Goal: Task Accomplishment & Management: Complete application form

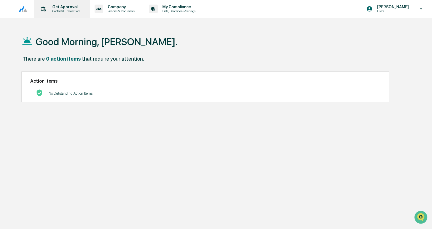
click at [50, 11] on p "Content & Transactions" at bounding box center [65, 11] width 35 height 4
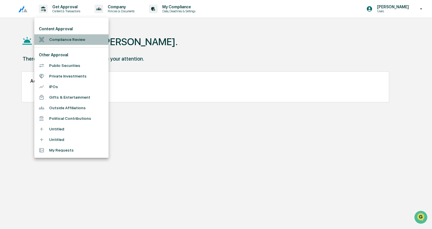
click at [63, 37] on li "Compliance Review" at bounding box center [71, 39] width 74 height 11
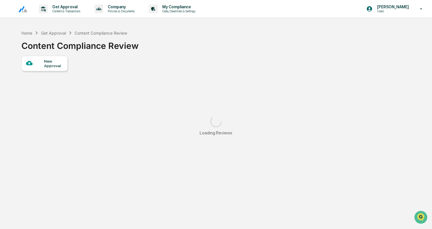
click at [55, 64] on div "New Approval" at bounding box center [53, 63] width 19 height 9
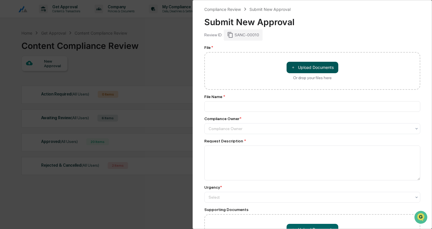
click at [311, 65] on button "＋ Upload Documents" at bounding box center [313, 67] width 52 height 11
type input "**********"
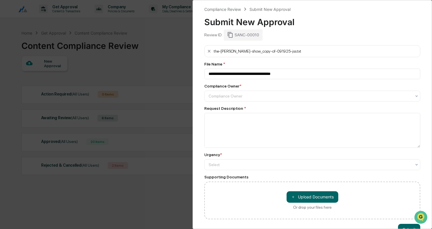
click at [111, 43] on div "**********" at bounding box center [216, 114] width 432 height 229
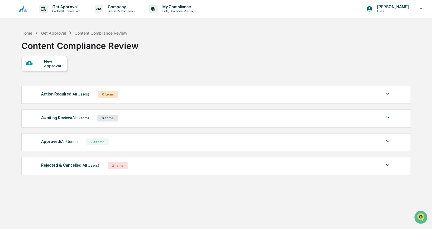
click at [127, 117] on div "Awaiting Review (All Users) 6 Items" at bounding box center [216, 118] width 350 height 8
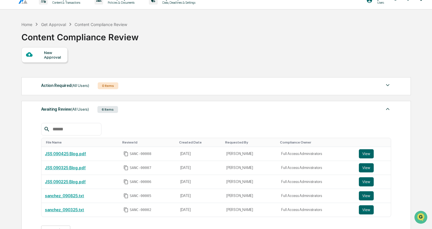
scroll to position [6, 0]
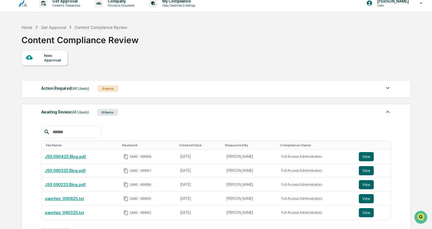
click at [52, 61] on div "New Approval" at bounding box center [53, 57] width 19 height 9
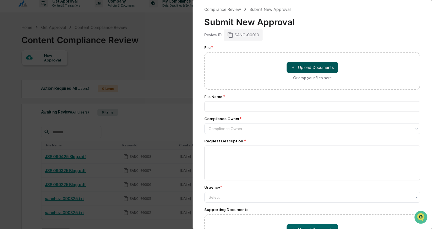
click at [302, 66] on button "＋ Upload Documents" at bounding box center [313, 67] width 52 height 11
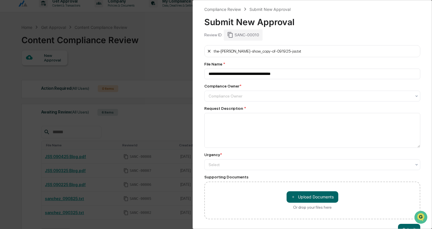
click at [208, 51] on icon at bounding box center [209, 51] width 5 height 5
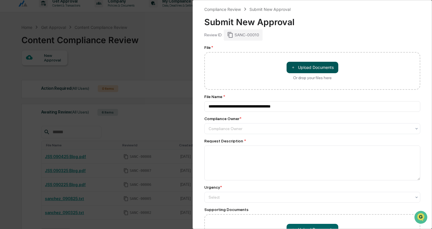
click at [323, 66] on button "＋ Upload Documents" at bounding box center [313, 67] width 52 height 11
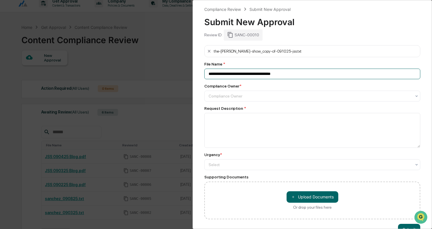
click at [240, 72] on input "**********" at bounding box center [312, 74] width 216 height 11
type input "**********"
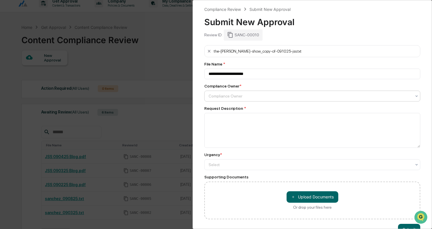
click at [240, 97] on div at bounding box center [310, 96] width 203 height 6
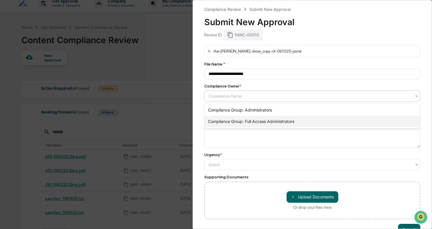
click at [245, 119] on div "Compliance Group: Full Access Administrators" at bounding box center [312, 121] width 215 height 11
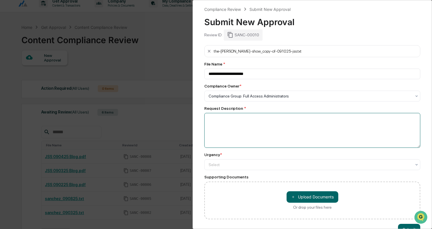
click at [235, 121] on textarea at bounding box center [312, 130] width 216 height 35
paste textarea "**********"
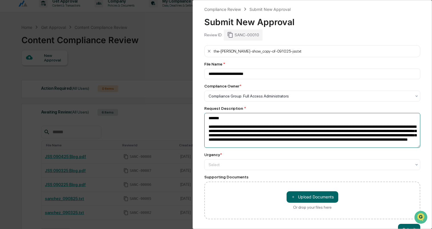
scroll to position [0, 0]
click at [208, 128] on textarea "**********" at bounding box center [312, 130] width 216 height 35
type textarea "**********"
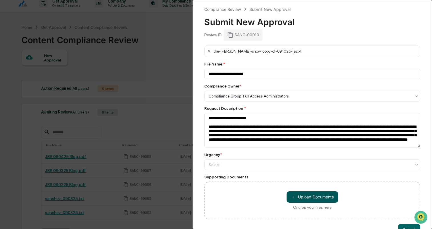
click at [300, 197] on button "＋ Upload Documents" at bounding box center [313, 196] width 52 height 11
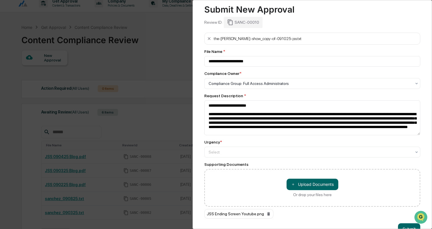
scroll to position [27, 0]
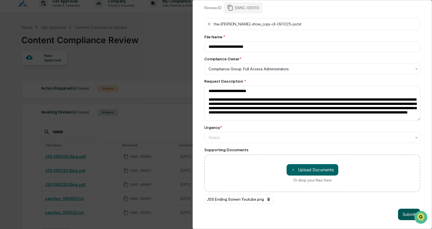
click at [404, 214] on button "Submit" at bounding box center [409, 214] width 22 height 11
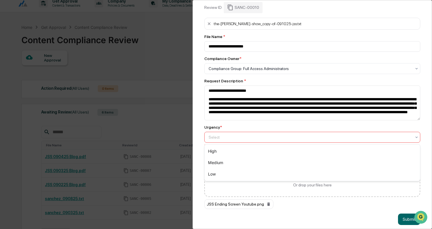
click at [249, 133] on div "Select" at bounding box center [310, 137] width 209 height 8
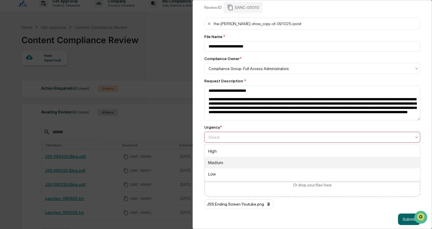
click at [227, 160] on div "Medium" at bounding box center [312, 162] width 215 height 11
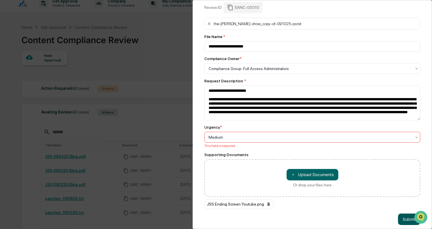
click at [405, 215] on button "Submit" at bounding box center [409, 218] width 22 height 11
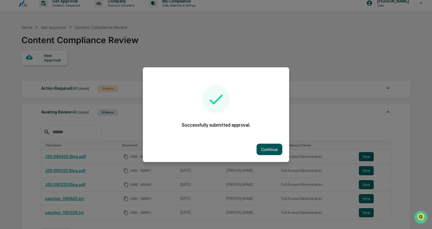
click at [266, 146] on button "Continue" at bounding box center [270, 148] width 26 height 11
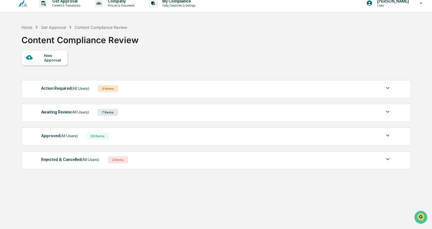
click at [165, 137] on div "Approved (All Users) 20 Items" at bounding box center [216, 136] width 350 height 8
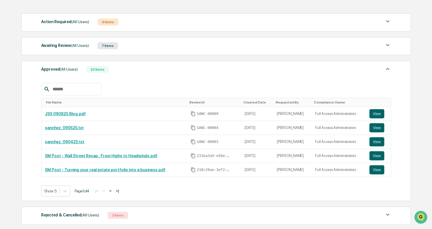
scroll to position [73, 0]
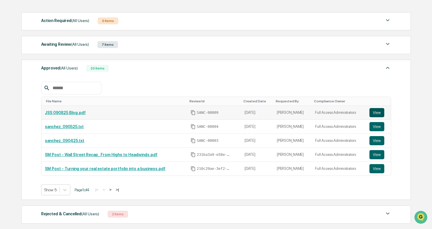
click at [378, 110] on button "View" at bounding box center [377, 112] width 15 height 9
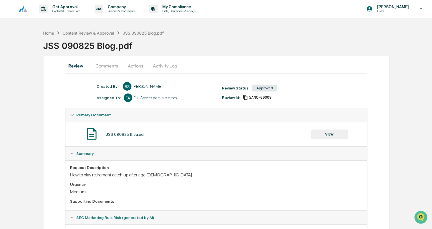
click at [100, 63] on button "Comments" at bounding box center [107, 66] width 32 height 14
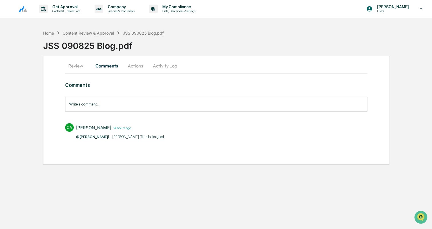
click at [74, 67] on button "Review" at bounding box center [78, 66] width 26 height 14
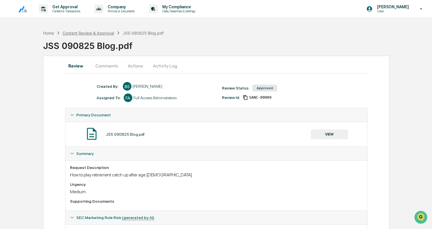
click at [101, 33] on div "Content Review & Approval" at bounding box center [88, 33] width 51 height 5
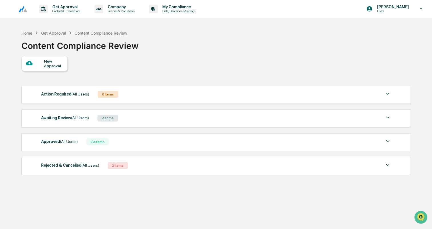
click at [184, 122] on div "Awaiting Review (All Users) 7 Items" at bounding box center [216, 118] width 350 height 8
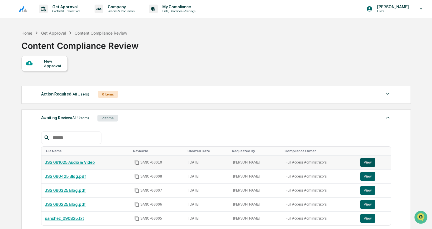
click at [370, 159] on button "View" at bounding box center [367, 162] width 15 height 9
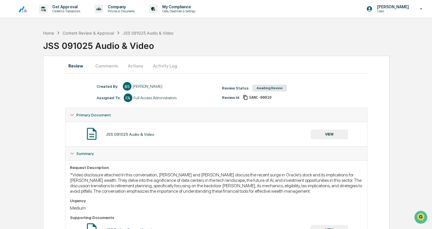
click at [93, 36] on div "Home Content Review & Approval JSS 091025 Audio & Video" at bounding box center [108, 33] width 130 height 6
click at [80, 33] on div "Content Review & Approval" at bounding box center [88, 33] width 51 height 5
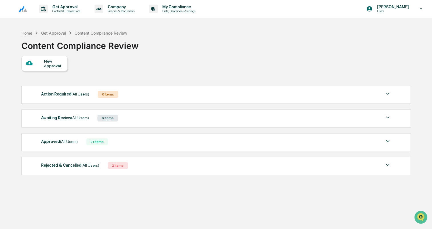
click at [142, 143] on div "Approved (All Users) 21 Items" at bounding box center [216, 142] width 350 height 8
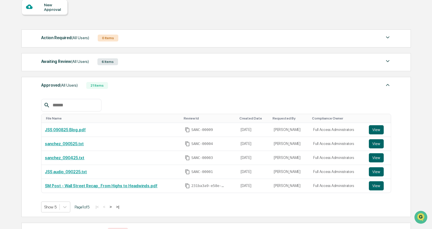
scroll to position [55, 0]
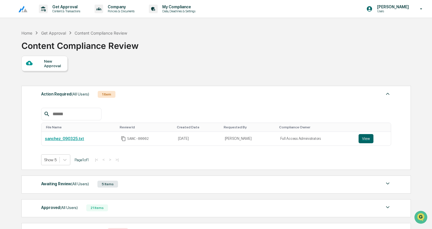
scroll to position [54, 0]
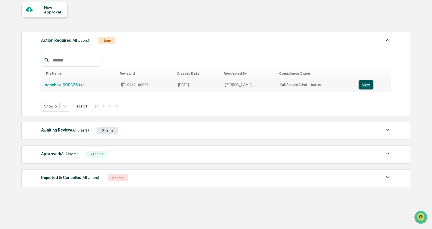
click at [366, 83] on button "View" at bounding box center [366, 84] width 15 height 9
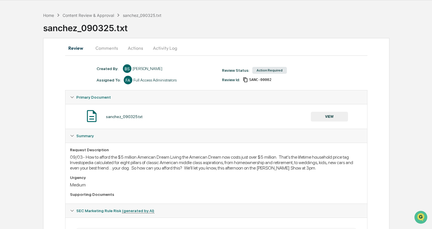
scroll to position [1, 0]
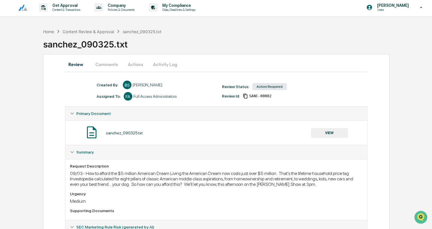
click at [103, 63] on button "Comments" at bounding box center [107, 64] width 32 height 14
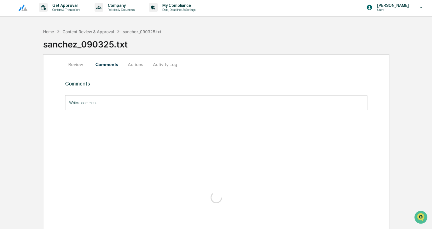
scroll to position [0, 0]
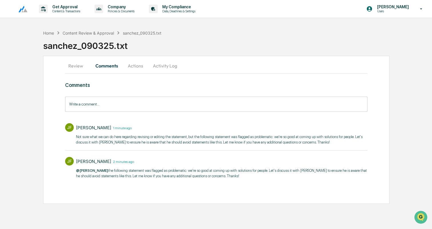
click at [71, 69] on button "Review" at bounding box center [78, 66] width 26 height 14
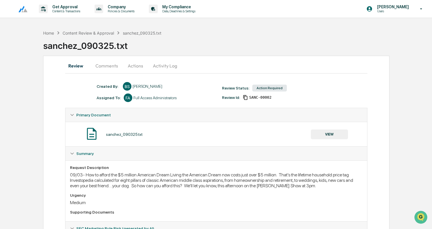
click at [113, 68] on button "Comments" at bounding box center [107, 66] width 32 height 14
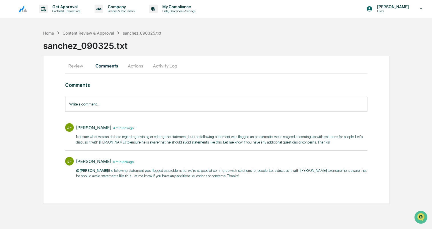
click at [103, 31] on div "Content Review & Approval" at bounding box center [88, 33] width 51 height 5
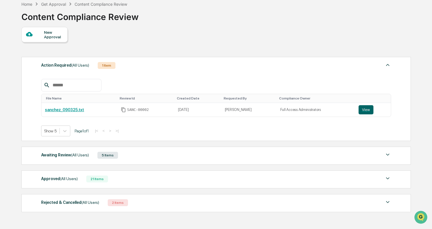
scroll to position [54, 0]
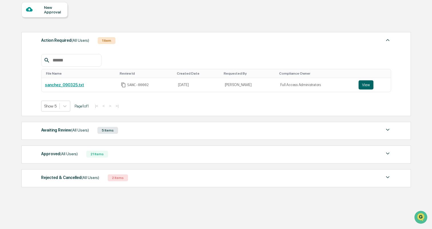
click at [134, 152] on div "Approved (All Users) 21 Items" at bounding box center [216, 154] width 350 height 8
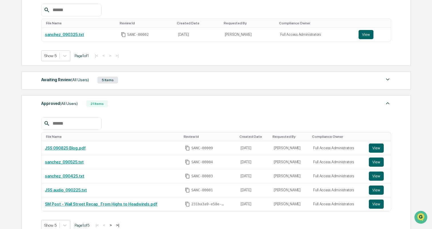
scroll to position [120, 0]
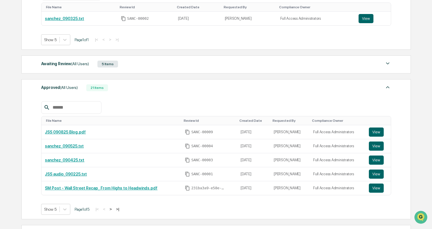
click at [113, 210] on button ">" at bounding box center [111, 209] width 6 height 5
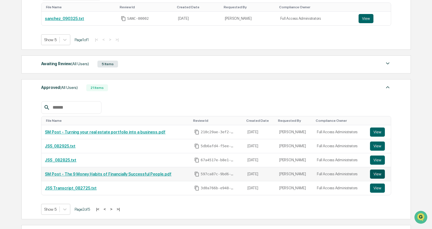
click at [381, 174] on button "View" at bounding box center [377, 173] width 15 height 9
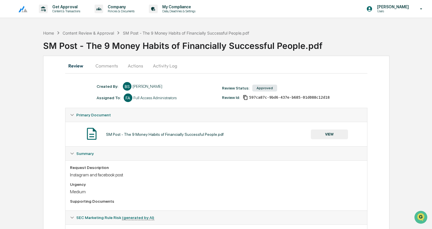
click at [104, 65] on button "Comments" at bounding box center [107, 66] width 32 height 14
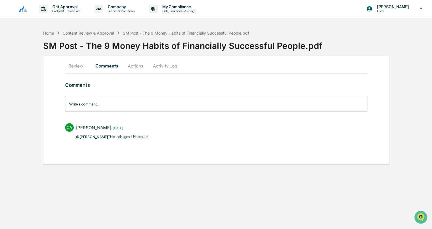
click at [77, 63] on button "Review" at bounding box center [78, 66] width 26 height 14
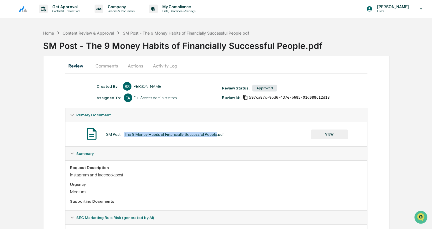
drag, startPoint x: 125, startPoint y: 133, endPoint x: 223, endPoint y: 134, distance: 97.2
click at [223, 134] on div "SM Post - The 9 Money Habits of Financially Successful People.pdf" at bounding box center [165, 134] width 118 height 5
copy div "The 9 Money Habits of Financially Successful People"
click at [86, 31] on div "Content Review & Approval" at bounding box center [88, 33] width 51 height 5
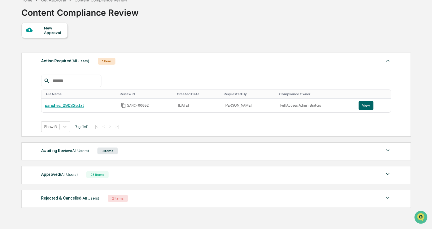
scroll to position [54, 0]
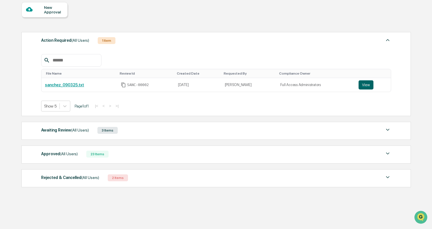
click at [157, 156] on div "Approved (All Users) 23 Items" at bounding box center [216, 154] width 350 height 8
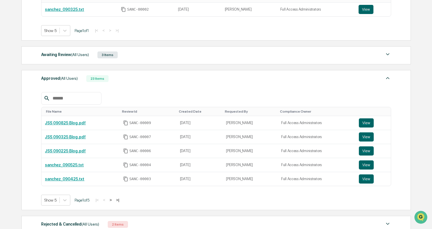
scroll to position [131, 0]
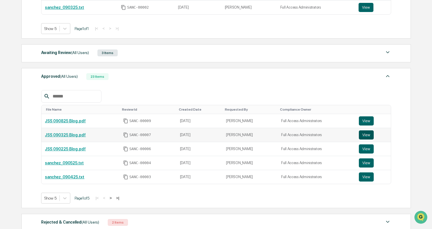
click at [368, 135] on button "View" at bounding box center [366, 134] width 15 height 9
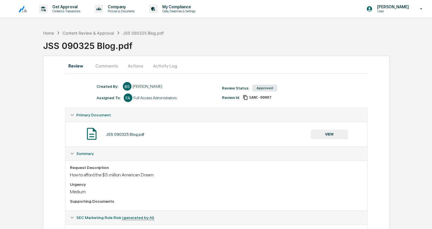
click at [106, 68] on button "Comments" at bounding box center [107, 66] width 32 height 14
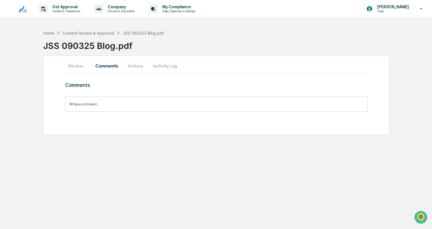
click at [139, 65] on button "Actions" at bounding box center [136, 66] width 26 height 14
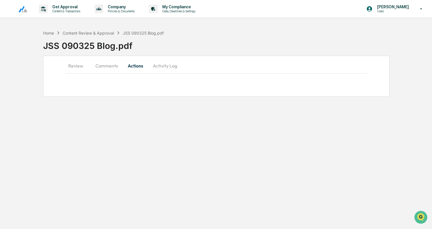
click at [79, 68] on button "Review" at bounding box center [78, 66] width 26 height 14
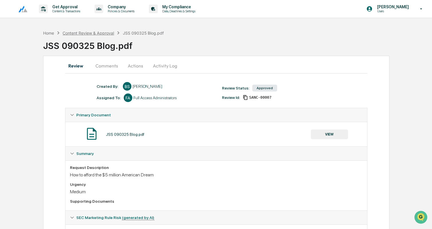
click at [93, 31] on div "Content Review & Approval" at bounding box center [88, 33] width 51 height 5
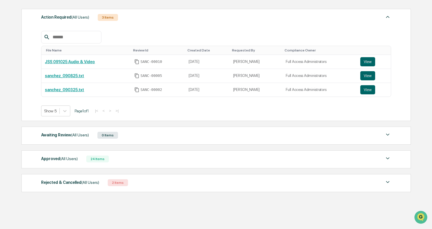
scroll to position [82, 0]
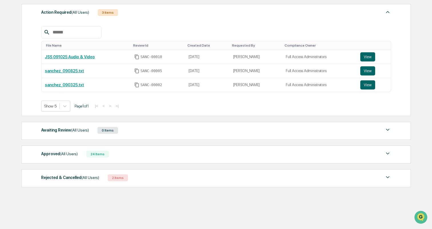
click at [128, 152] on div "Approved (All Users) 24 Items" at bounding box center [216, 154] width 350 height 8
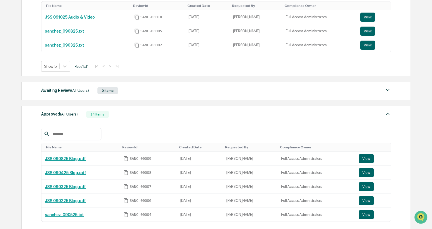
scroll to position [126, 0]
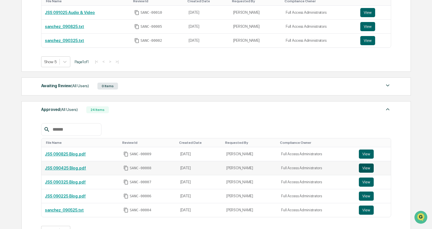
click at [366, 167] on button "View" at bounding box center [366, 167] width 15 height 9
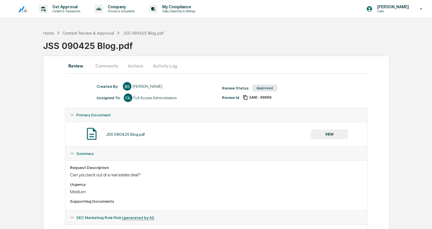
click at [101, 63] on button "Comments" at bounding box center [107, 66] width 32 height 14
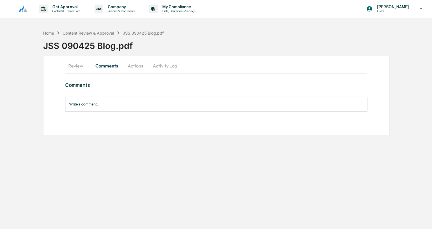
click at [77, 64] on button "Review" at bounding box center [78, 66] width 26 height 14
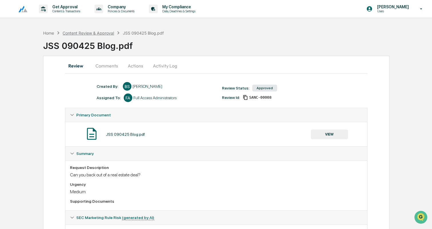
click at [86, 31] on div "Content Review & Approval" at bounding box center [88, 33] width 51 height 5
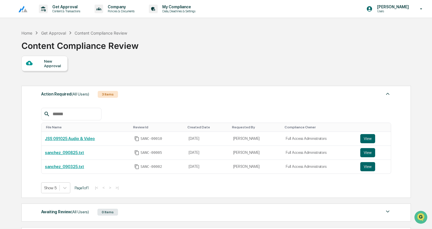
scroll to position [82, 0]
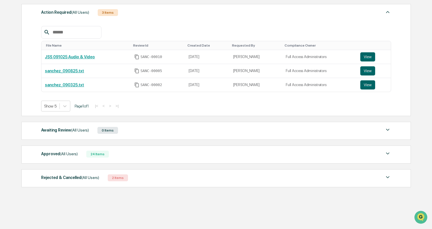
click at [126, 150] on div "Approved (All Users) 24 Items" at bounding box center [216, 154] width 350 height 8
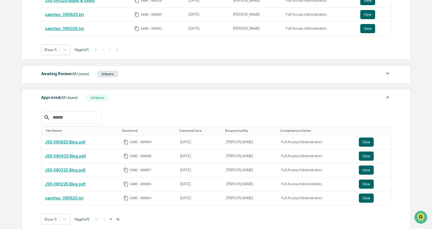
scroll to position [149, 0]
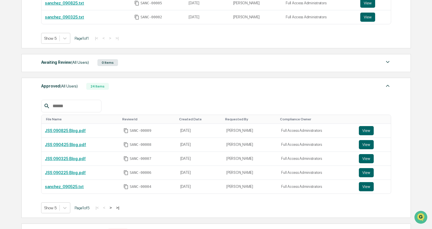
click at [113, 209] on button ">" at bounding box center [111, 207] width 6 height 5
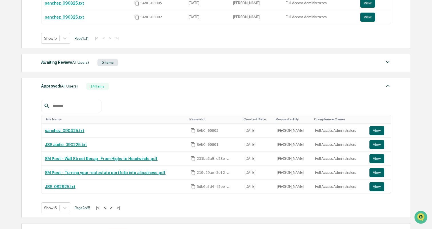
click at [114, 209] on button ">" at bounding box center [111, 207] width 6 height 5
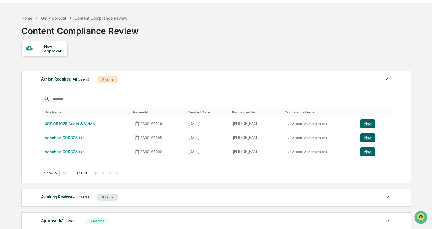
scroll to position [19, 0]
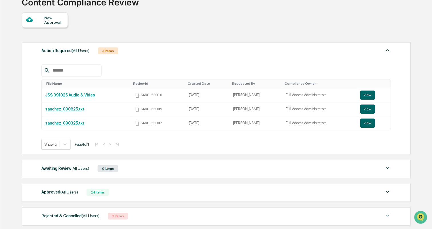
scroll to position [82, 0]
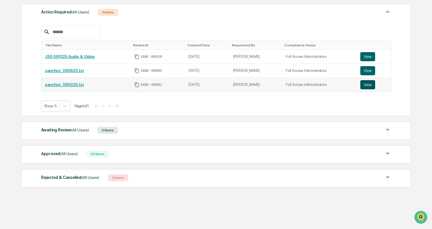
click at [369, 85] on button "View" at bounding box center [367, 84] width 15 height 9
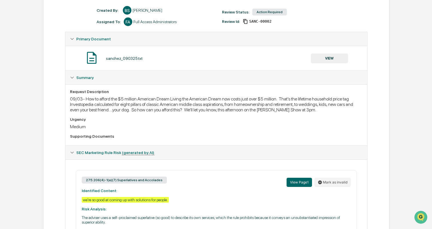
scroll to position [82, 0]
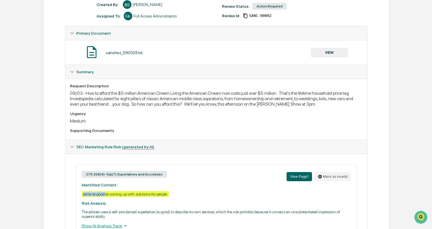
drag, startPoint x: 80, startPoint y: 199, endPoint x: 109, endPoint y: 200, distance: 29.7
click at [109, 200] on div "275.206(4)-1(a)(7) Superlatives and Accolades View Page 1 Mark as invalid Ident…" at bounding box center [216, 199] width 281 height 71
copy div "we're so good"
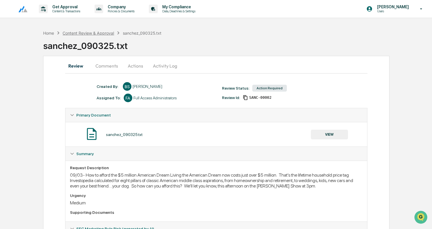
click at [89, 32] on div "Content Review & Approval" at bounding box center [88, 33] width 51 height 5
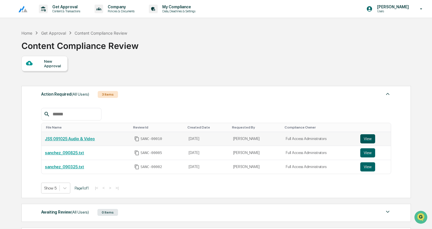
click at [366, 138] on button "View" at bounding box center [367, 138] width 15 height 9
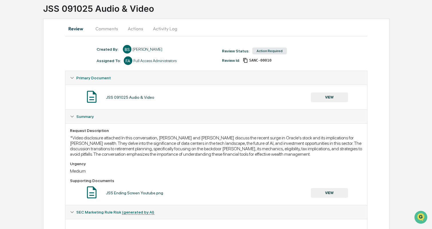
click at [102, 28] on button "Comments" at bounding box center [107, 29] width 32 height 14
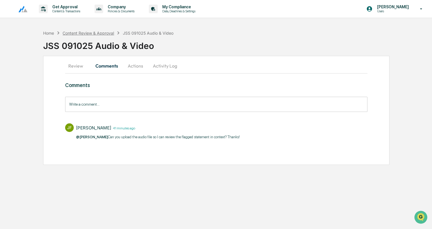
click at [91, 31] on div "Content Review & Approval" at bounding box center [88, 33] width 51 height 5
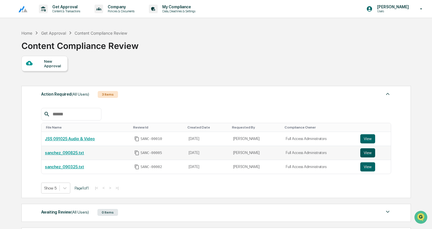
click at [367, 152] on button "View" at bounding box center [367, 152] width 15 height 9
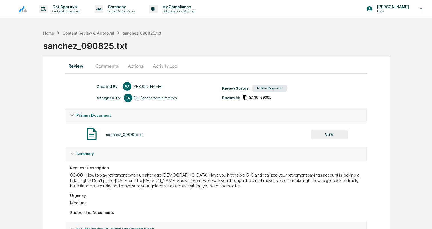
click at [111, 61] on button "Comments" at bounding box center [107, 66] width 32 height 14
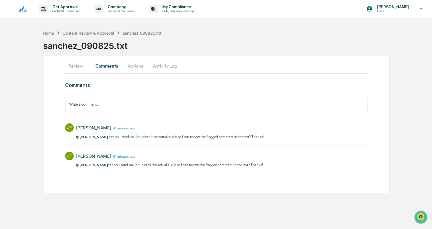
click at [165, 65] on button "Activity Log" at bounding box center [164, 66] width 33 height 14
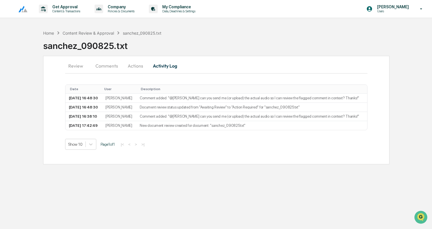
click at [129, 65] on button "Actions" at bounding box center [136, 66] width 26 height 14
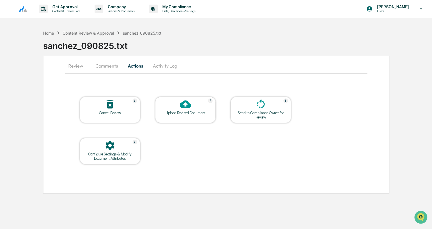
click at [188, 105] on icon at bounding box center [185, 104] width 11 height 8
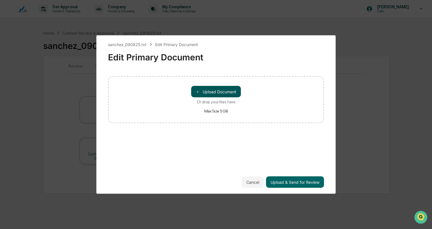
click at [216, 93] on button "＋ Upload Document" at bounding box center [216, 91] width 50 height 11
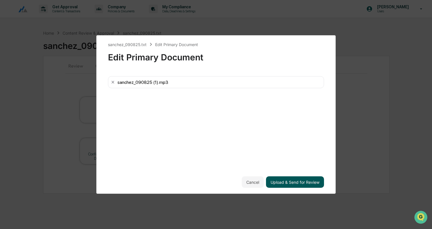
click at [289, 179] on button "Upload & Send for Review" at bounding box center [295, 181] width 58 height 11
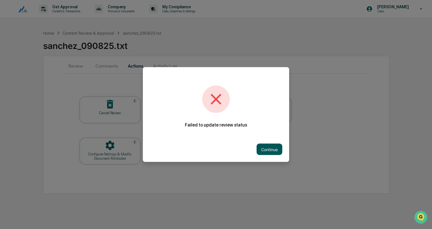
click at [277, 148] on button "Continue" at bounding box center [270, 148] width 26 height 11
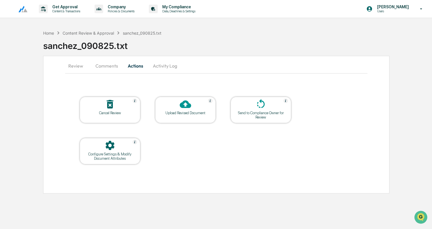
click at [179, 112] on div "Upload Revised Document" at bounding box center [185, 113] width 51 height 4
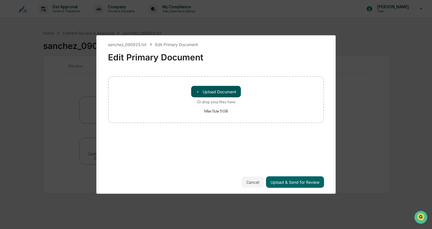
click at [221, 89] on button "＋ Upload Document" at bounding box center [216, 91] width 50 height 11
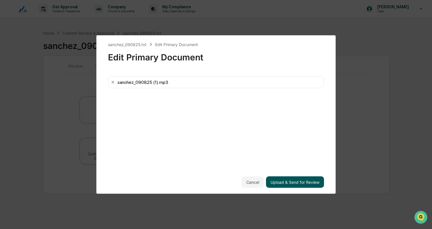
click at [293, 180] on button "Upload & Send for Review" at bounding box center [295, 181] width 58 height 11
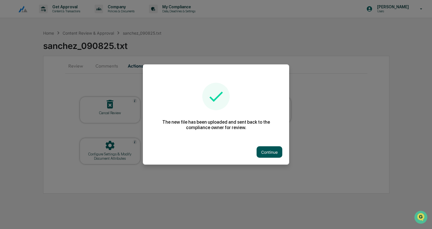
click at [271, 152] on button "Continue" at bounding box center [270, 151] width 26 height 11
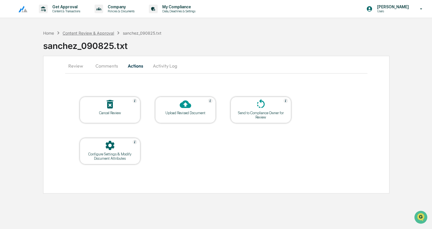
click at [85, 32] on div "Content Review & Approval" at bounding box center [88, 33] width 51 height 5
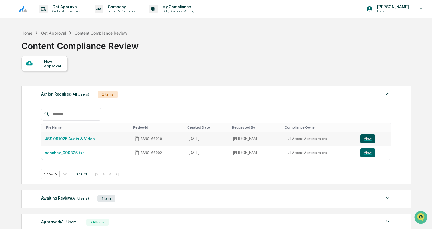
click at [370, 137] on button "View" at bounding box center [367, 138] width 15 height 9
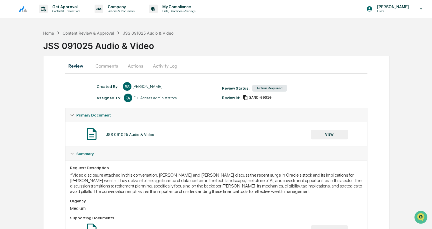
click at [98, 66] on button "Comments" at bounding box center [107, 66] width 32 height 14
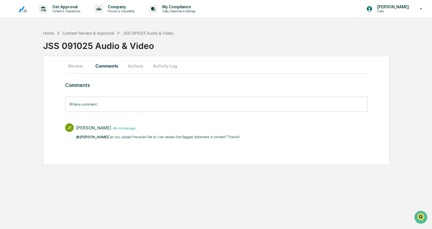
click at [169, 63] on button "Activity Log" at bounding box center [164, 66] width 33 height 14
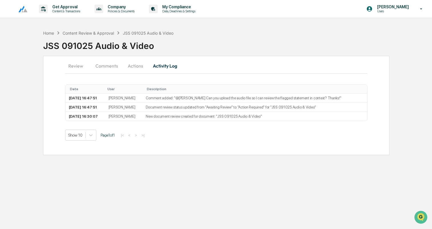
click at [129, 62] on button "Actions" at bounding box center [136, 66] width 26 height 14
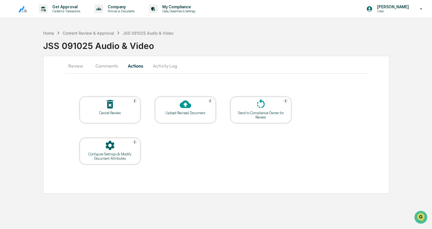
click at [188, 106] on icon at bounding box center [185, 104] width 11 height 8
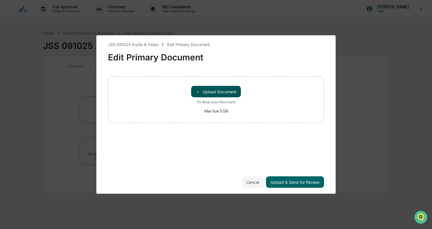
click at [226, 92] on button "＋ Upload Document" at bounding box center [216, 91] width 50 height 11
click at [212, 91] on button "＋ Upload Document" at bounding box center [216, 91] width 50 height 11
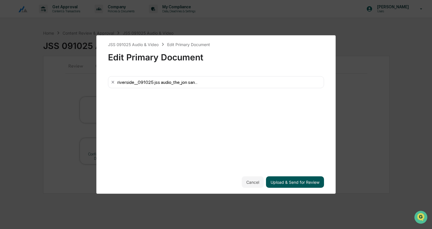
click at [283, 181] on button "Upload & Send for Review" at bounding box center [295, 181] width 58 height 11
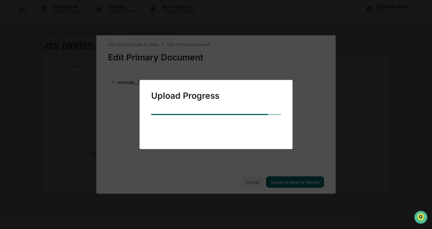
click at [303, 121] on div "Upload Progress" at bounding box center [216, 114] width 432 height 229
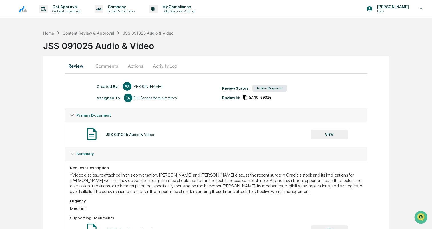
click at [133, 65] on button "Actions" at bounding box center [136, 66] width 26 height 14
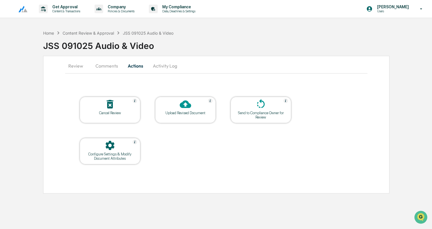
click at [189, 103] on icon at bounding box center [185, 103] width 11 height 11
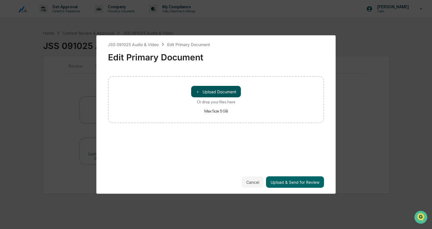
click at [215, 92] on button "＋ Upload Document" at bounding box center [216, 91] width 50 height 11
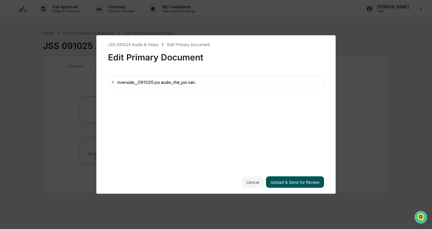
click at [283, 181] on button "Upload & Send for Review" at bounding box center [295, 181] width 58 height 11
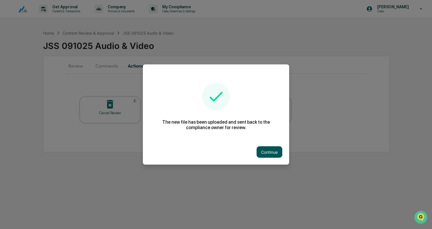
click at [270, 149] on button "Continue" at bounding box center [270, 151] width 26 height 11
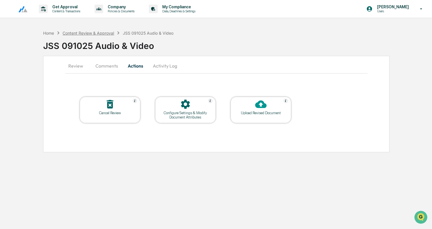
click at [83, 32] on div "Content Review & Approval" at bounding box center [88, 33] width 51 height 5
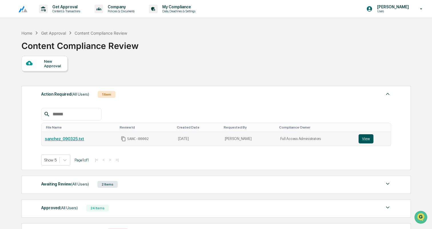
click at [367, 138] on button "View" at bounding box center [366, 138] width 15 height 9
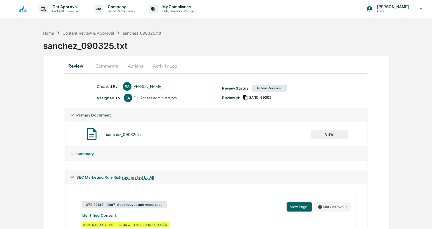
click at [101, 61] on button "Comments" at bounding box center [107, 66] width 32 height 14
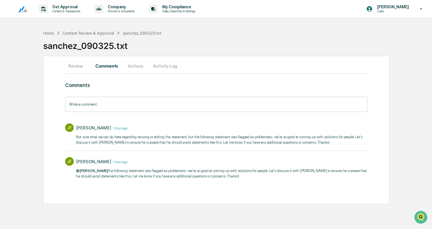
click at [141, 105] on input "Write a comment..." at bounding box center [216, 104] width 302 height 15
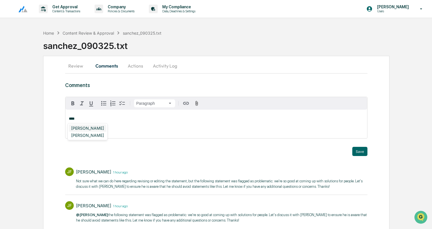
click at [79, 130] on div "Jaye Faggett" at bounding box center [87, 127] width 37 height 7
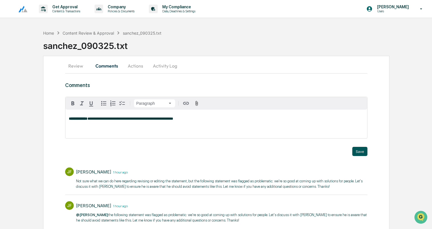
click at [364, 151] on button "Save" at bounding box center [359, 151] width 15 height 9
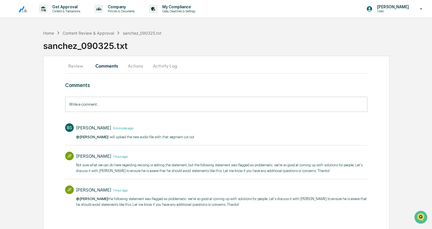
click at [130, 65] on button "Actions" at bounding box center [136, 66] width 26 height 14
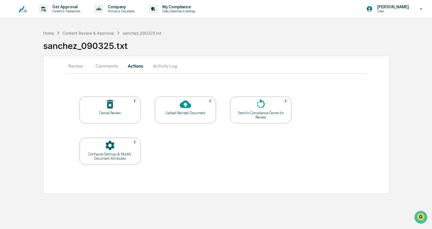
click at [191, 108] on icon at bounding box center [185, 103] width 11 height 11
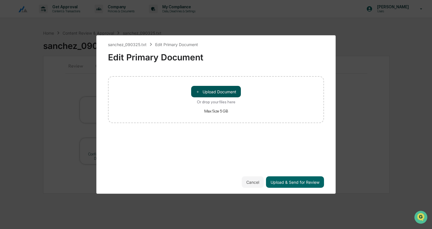
click at [213, 89] on button "＋ Upload Document" at bounding box center [216, 91] width 50 height 11
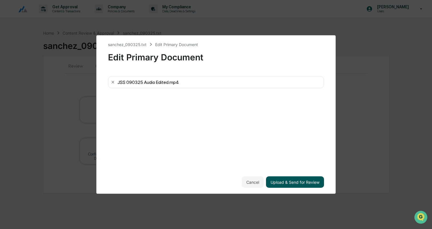
click at [282, 181] on button "Upload & Send for Review" at bounding box center [295, 181] width 58 height 11
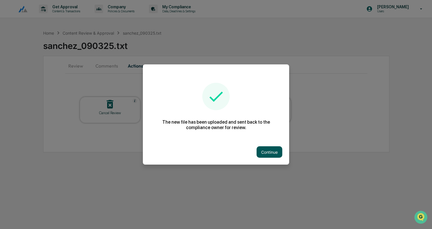
click at [267, 150] on button "Continue" at bounding box center [270, 151] width 26 height 11
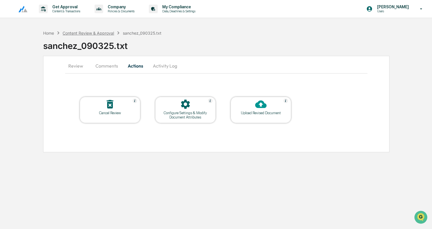
click at [87, 33] on div "Content Review & Approval" at bounding box center [88, 33] width 51 height 5
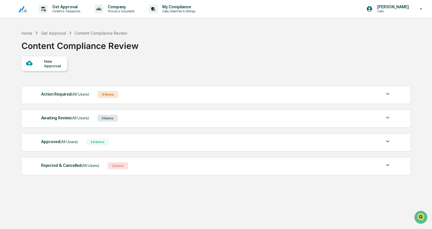
click at [138, 144] on div "Approved (All Users) 24 Items" at bounding box center [216, 142] width 350 height 8
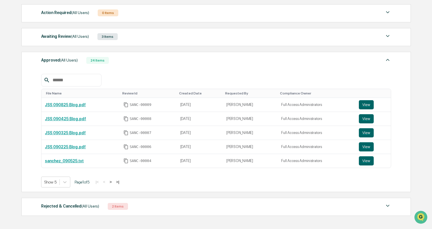
scroll to position [80, 0]
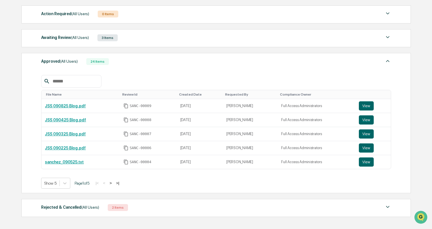
click at [148, 39] on div "Awaiting Review (All Users) 3 Items" at bounding box center [216, 38] width 350 height 8
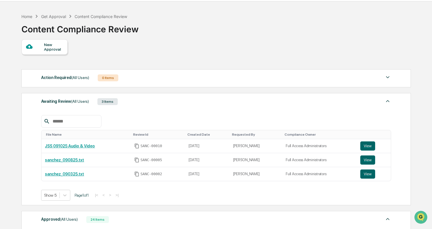
scroll to position [17, 0]
click at [368, 146] on button "View" at bounding box center [367, 145] width 15 height 9
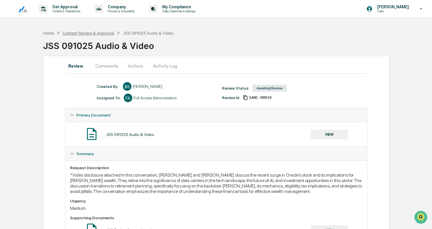
click at [83, 35] on div "Content Review & Approval" at bounding box center [88, 33] width 51 height 5
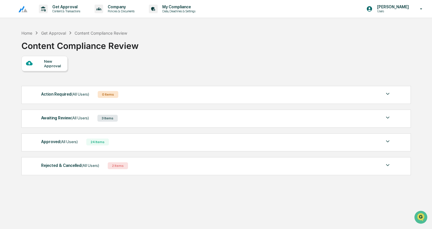
click at [42, 66] on div at bounding box center [35, 63] width 18 height 7
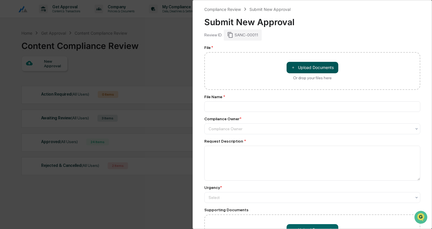
click at [321, 68] on button "＋ Upload Documents" at bounding box center [313, 67] width 52 height 11
type input "**********"
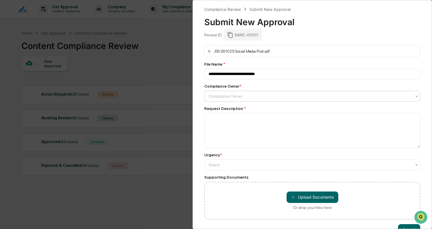
click at [233, 94] on div at bounding box center [310, 96] width 203 height 6
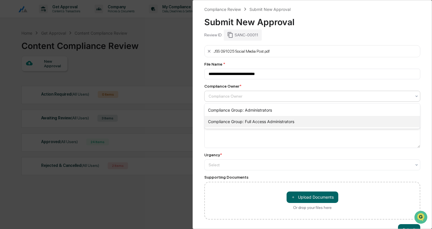
click at [239, 121] on div "Compliance Group: Full Access Administrators" at bounding box center [312, 121] width 215 height 11
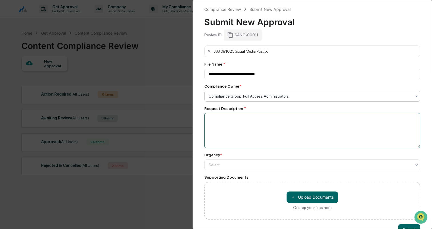
click at [255, 130] on textarea at bounding box center [312, 130] width 216 height 35
paste textarea "**********"
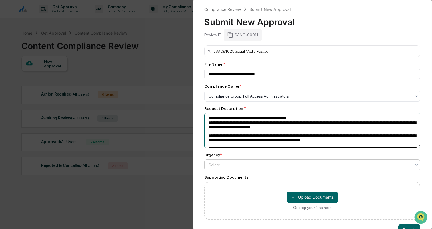
type textarea "**********"
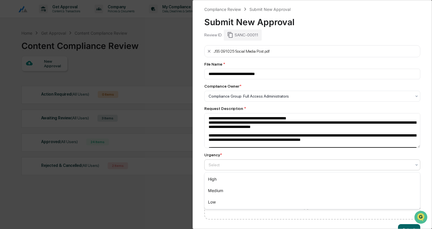
click at [228, 167] on div at bounding box center [310, 165] width 203 height 6
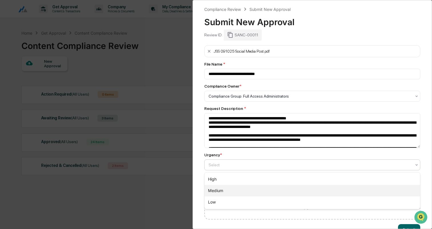
click at [227, 191] on div "Medium" at bounding box center [312, 190] width 215 height 11
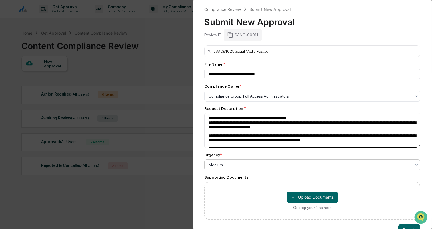
scroll to position [16, 0]
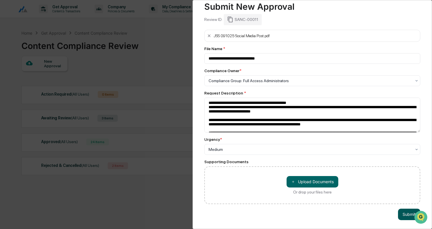
click at [403, 213] on button "Submit" at bounding box center [409, 213] width 22 height 11
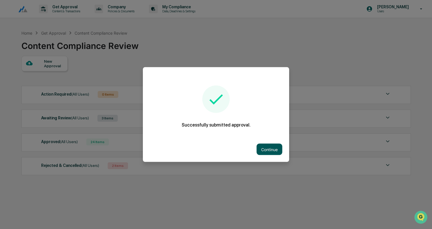
click at [265, 147] on button "Continue" at bounding box center [270, 148] width 26 height 11
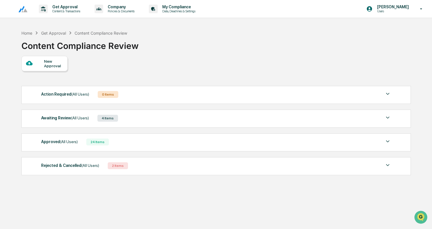
click at [138, 117] on div "Awaiting Review (All Users) 4 Items" at bounding box center [216, 118] width 350 height 8
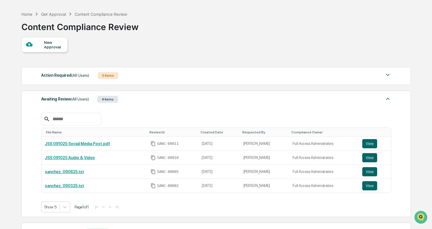
scroll to position [21, 0]
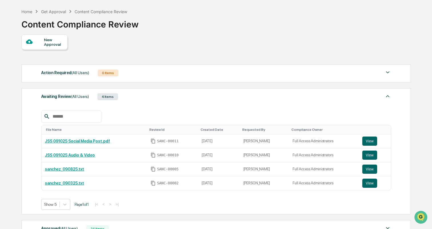
click at [389, 97] on img at bounding box center [387, 96] width 7 height 7
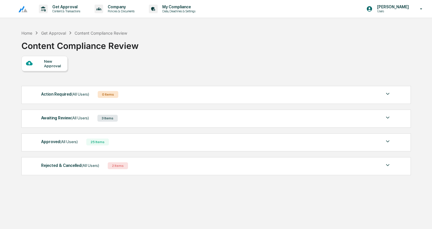
click at [119, 137] on div "Approved (All Users) 25 Items File Name Review Id Created Date Requested By Com…" at bounding box center [216, 142] width 390 height 18
click at [386, 140] on img at bounding box center [387, 141] width 7 height 7
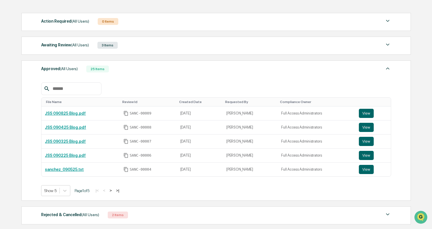
scroll to position [73, 0]
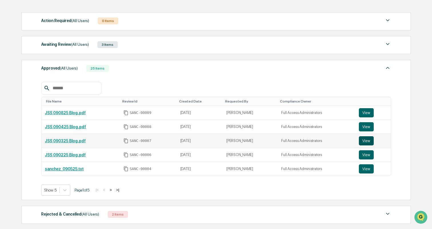
click at [366, 140] on button "View" at bounding box center [366, 140] width 15 height 9
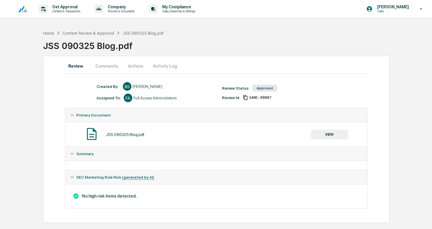
click at [104, 66] on button "Comments" at bounding box center [107, 66] width 32 height 14
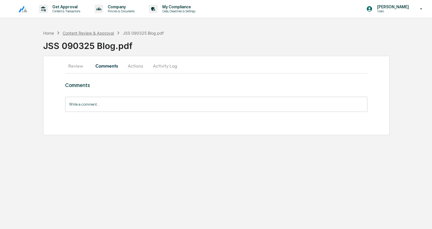
click at [88, 34] on div "Content Review & Approval" at bounding box center [88, 33] width 51 height 5
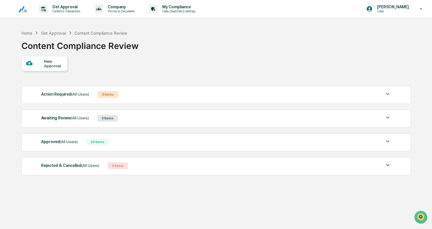
click at [388, 139] on img at bounding box center [387, 141] width 7 height 7
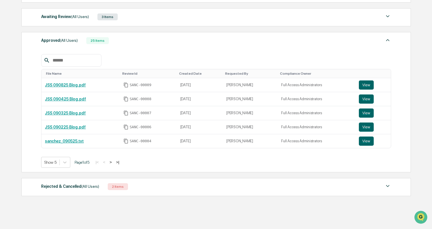
scroll to position [105, 0]
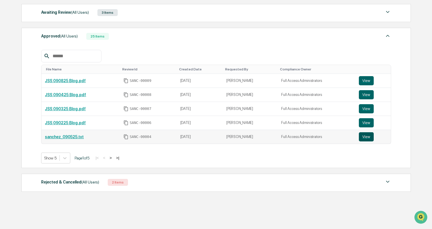
click at [367, 137] on button "View" at bounding box center [366, 136] width 15 height 9
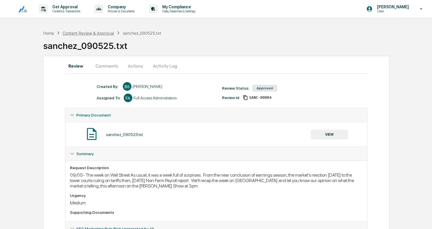
click at [89, 32] on div "Content Review & Approval" at bounding box center [88, 33] width 51 height 5
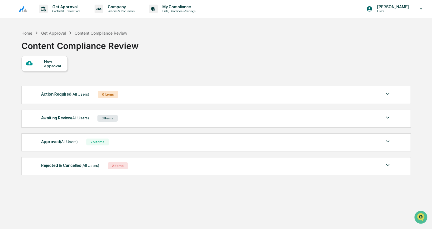
click at [61, 67] on div "New Approval" at bounding box center [53, 63] width 19 height 9
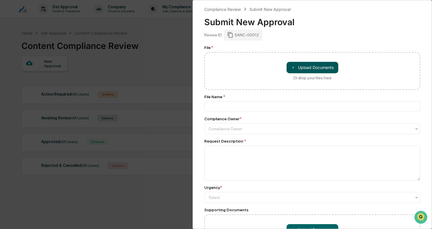
click at [302, 65] on button "＋ Upload Documents" at bounding box center [313, 67] width 52 height 11
click at [325, 67] on button "＋ Upload Documents" at bounding box center [313, 67] width 52 height 11
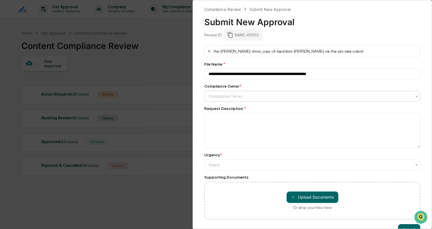
click at [229, 97] on div at bounding box center [310, 96] width 203 height 6
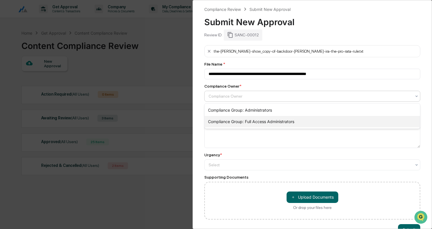
click at [234, 120] on div "Compliance Group: Full Access Administrators" at bounding box center [312, 121] width 215 height 11
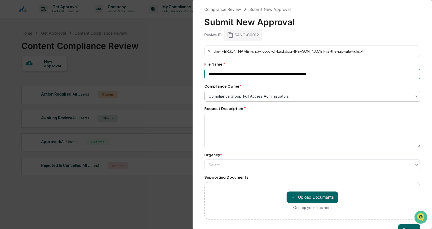
click at [249, 72] on input "**********" at bounding box center [312, 74] width 216 height 11
type input "**********"
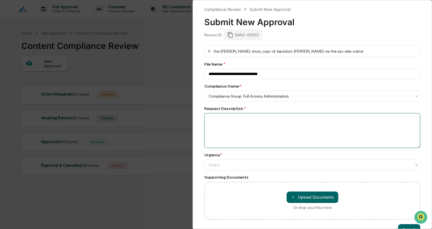
click at [233, 121] on textarea at bounding box center [312, 130] width 216 height 35
click at [208, 119] on textarea "**********" at bounding box center [312, 130] width 216 height 35
type textarea "**********"
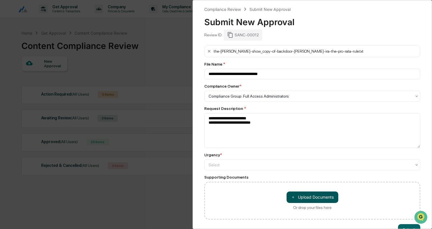
click at [314, 199] on button "＋ Upload Documents" at bounding box center [313, 196] width 52 height 11
click at [303, 193] on button "＋ Upload Documents" at bounding box center [313, 196] width 52 height 11
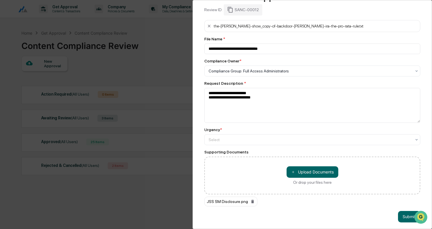
scroll to position [28, 0]
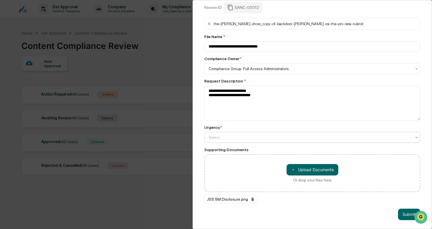
click at [281, 139] on div at bounding box center [310, 137] width 203 height 6
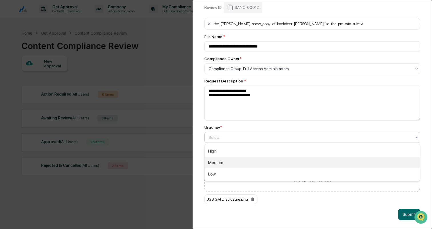
click at [263, 159] on div "Medium" at bounding box center [312, 162] width 215 height 11
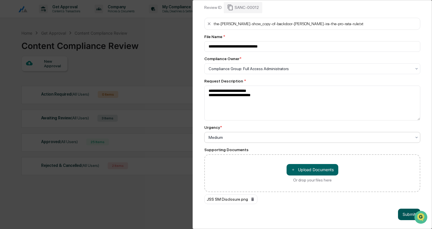
click at [405, 213] on button "Submit" at bounding box center [409, 213] width 22 height 11
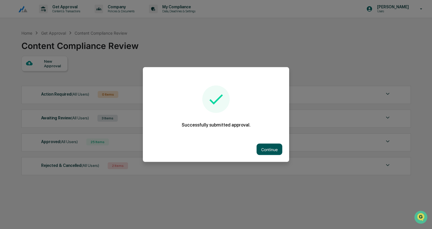
click at [266, 149] on button "Continue" at bounding box center [270, 148] width 26 height 11
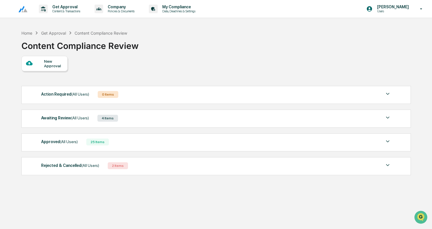
click at [131, 119] on div "Awaiting Review (All Users) 4 Items" at bounding box center [216, 118] width 350 height 8
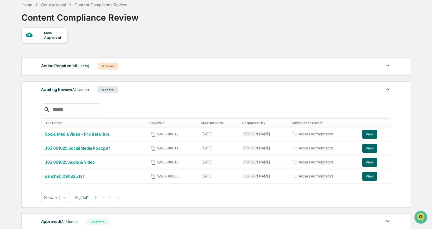
scroll to position [29, 0]
